Goal: Information Seeking & Learning: Learn about a topic

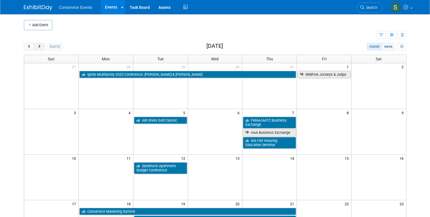
click at [35, 47] on button "next" at bounding box center [39, 46] width 11 height 7
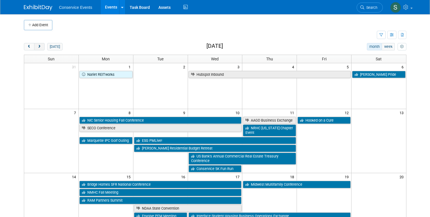
click at [36, 47] on button "next" at bounding box center [39, 46] width 11 height 7
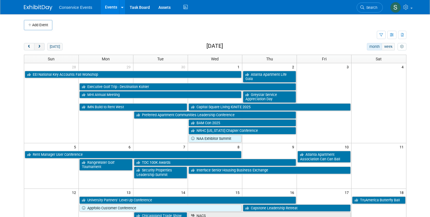
click at [36, 47] on button "next" at bounding box center [39, 46] width 11 height 7
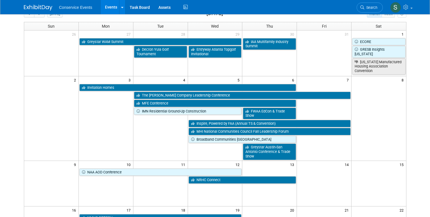
scroll to position [34, 0]
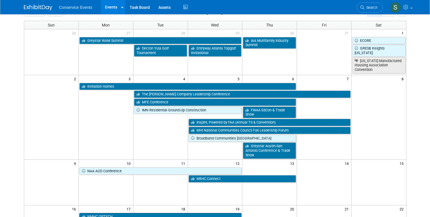
click at [111, 213] on link "NMHC OPTECH" at bounding box center [160, 216] width 163 height 7
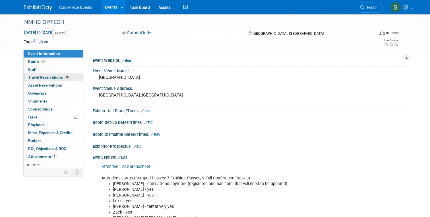
click at [52, 77] on span "Travel Reservations 16" at bounding box center [49, 77] width 42 height 5
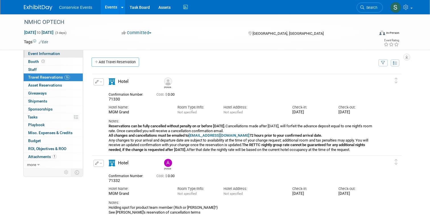
click at [36, 52] on span "Event Information" at bounding box center [44, 53] width 32 height 5
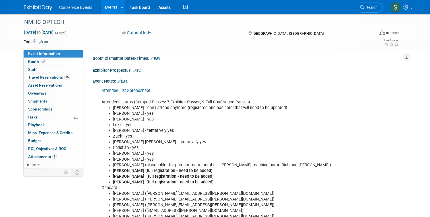
scroll to position [76, 0]
click at [123, 89] on link "Attendee List Spreadsheet" at bounding box center [126, 90] width 49 height 5
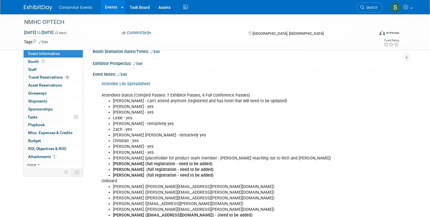
scroll to position [0, 0]
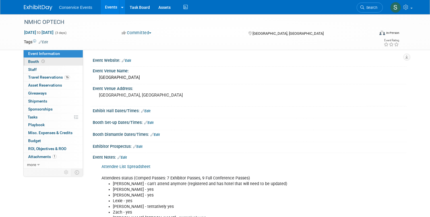
click at [44, 61] on icon at bounding box center [43, 61] width 3 height 3
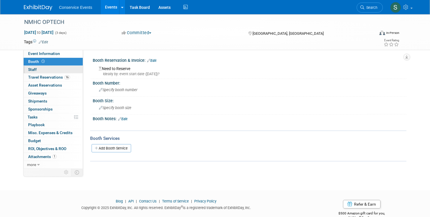
click at [44, 71] on link "0 Staff 0" at bounding box center [53, 70] width 59 height 8
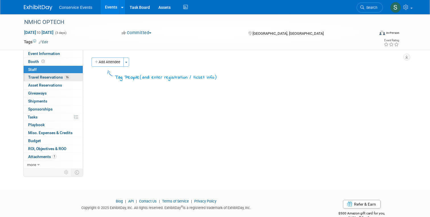
click at [45, 77] on span "Travel Reservations 16" at bounding box center [49, 77] width 42 height 5
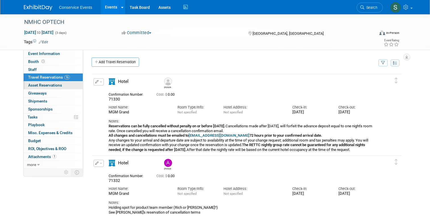
click at [46, 87] on span "Asset Reservations 0" at bounding box center [45, 85] width 34 height 5
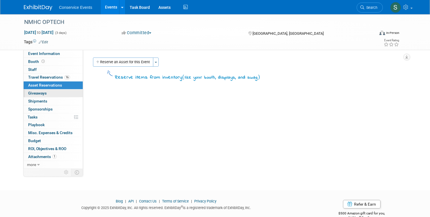
click at [46, 93] on span "Giveaways 0" at bounding box center [37, 93] width 19 height 5
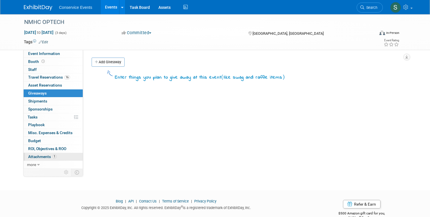
click at [49, 157] on span "Attachments 1" at bounding box center [42, 156] width 28 height 5
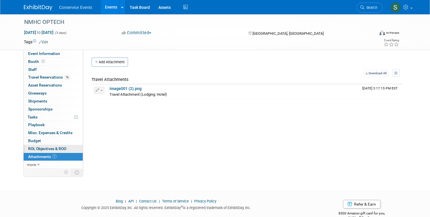
click at [40, 149] on span "ROI, Objectives & ROO 0" at bounding box center [47, 148] width 38 height 5
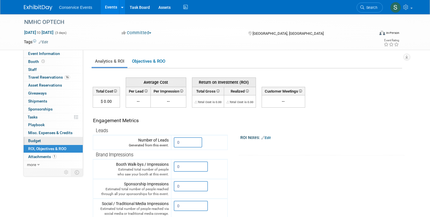
click at [36, 140] on span "Budget" at bounding box center [34, 140] width 13 height 5
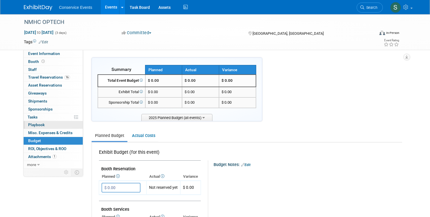
click at [36, 121] on link "0 Playbook 0" at bounding box center [53, 125] width 59 height 8
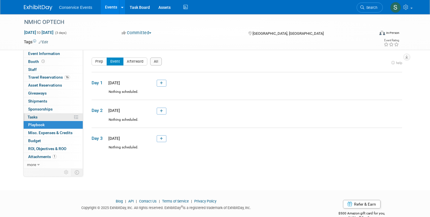
click at [35, 117] on span "Tasks 0%" at bounding box center [33, 117] width 10 height 5
